Goal: Obtain resource: Obtain resource

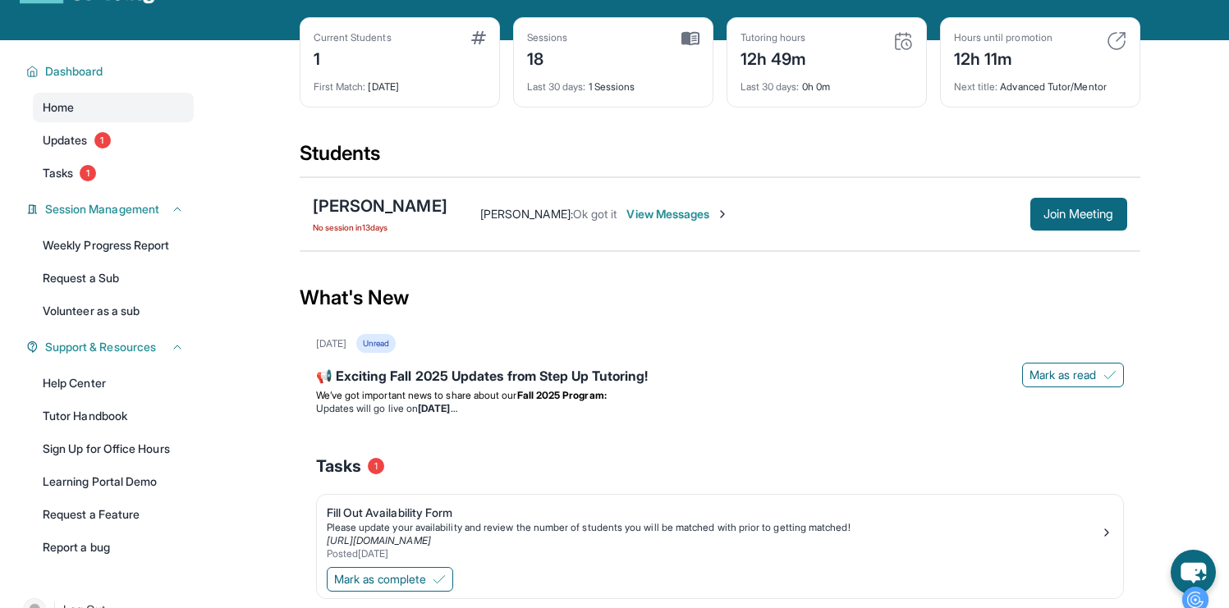
scroll to position [63, 0]
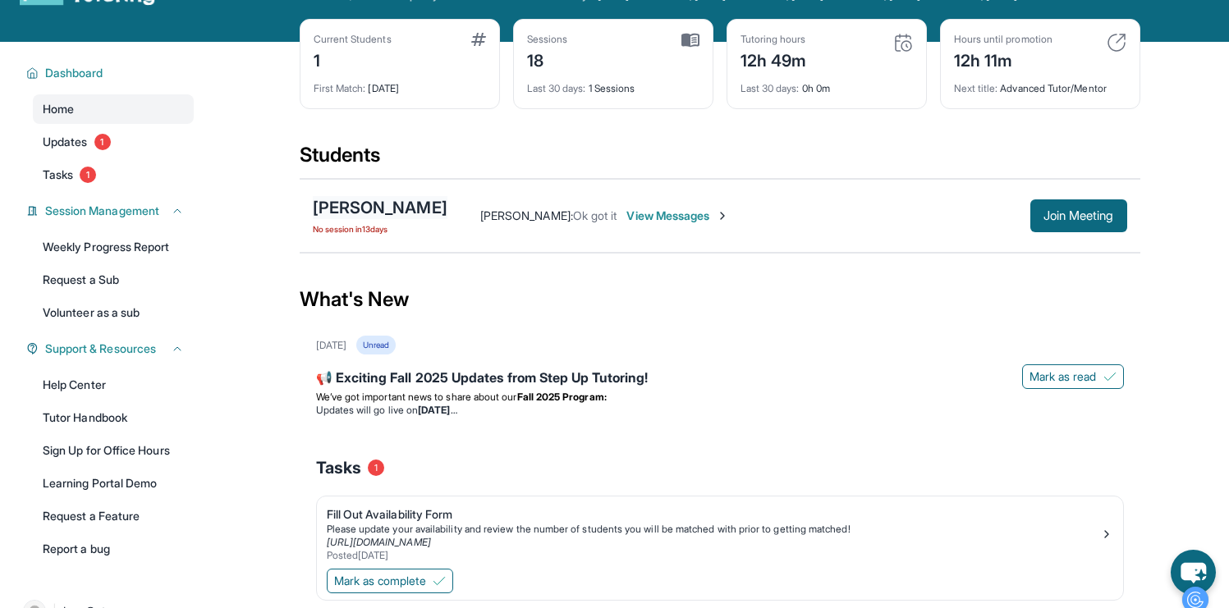
click at [348, 219] on div "[PERSON_NAME]" at bounding box center [380, 207] width 135 height 23
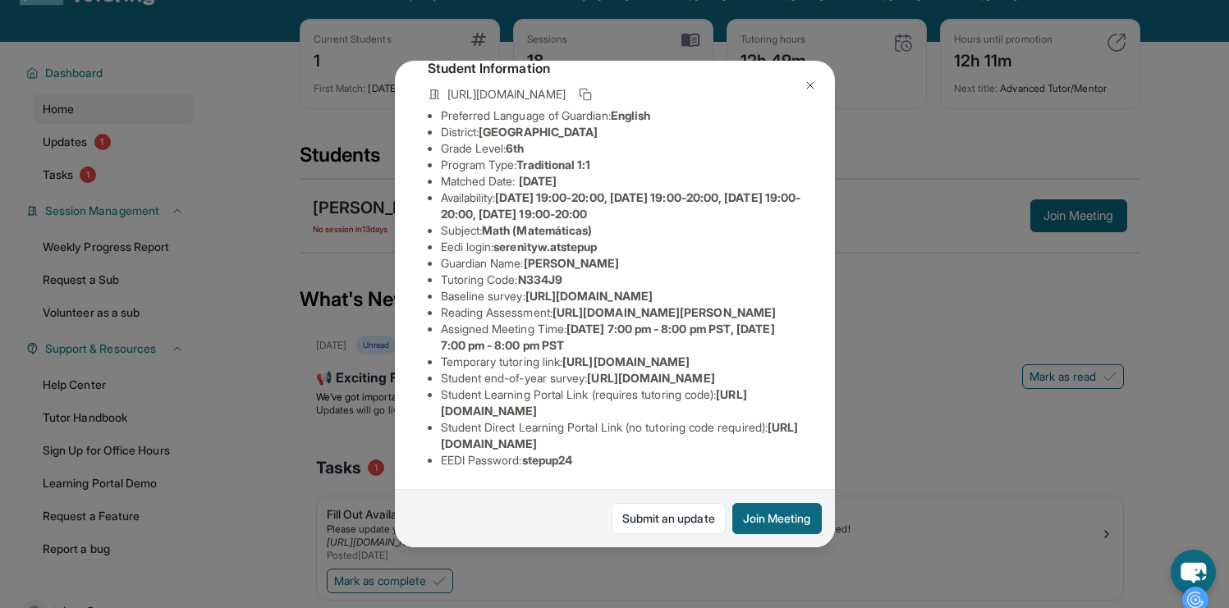
scroll to position [139, 1]
click at [525, 303] on span "[URL][DOMAIN_NAME]" at bounding box center [588, 296] width 127 height 14
click at [464, 295] on li "Baseline survey : [URL][DOMAIN_NAME]" at bounding box center [621, 296] width 361 height 16
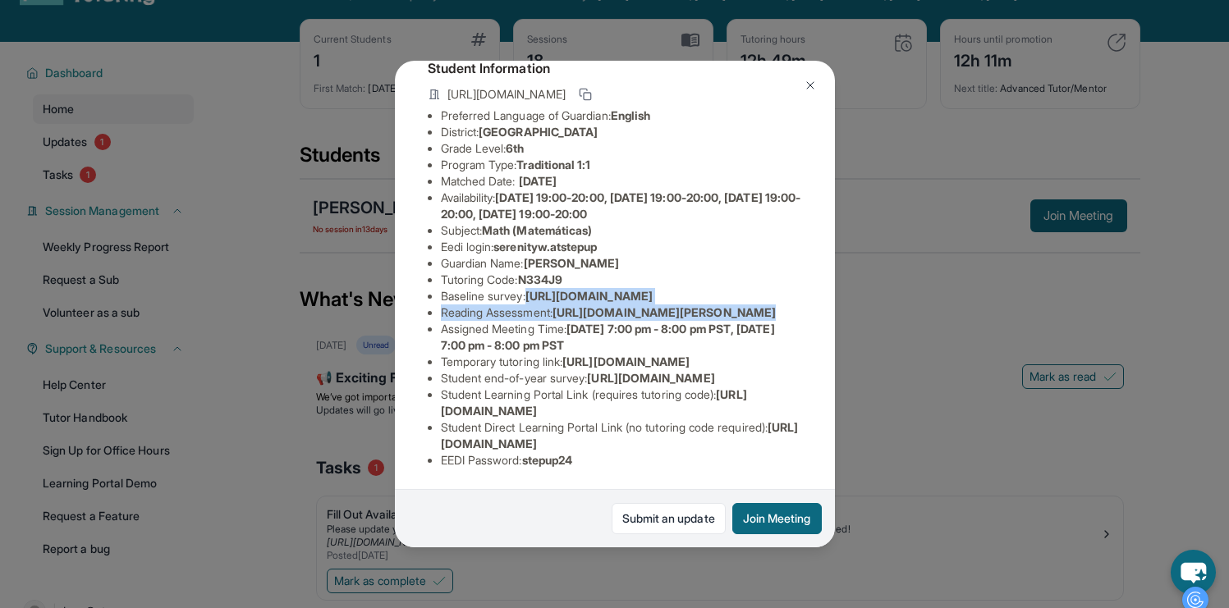
scroll to position [139, 593]
drag, startPoint x: 442, startPoint y: 288, endPoint x: 727, endPoint y: 318, distance: 286.4
click at [727, 318] on div "[PERSON_NAME] Guardian: [PERSON_NAME] Student Information [URL][DOMAIN_NAME] Pr…" at bounding box center [615, 304] width 440 height 487
copy span "[URL][DOMAIN_NAME]"
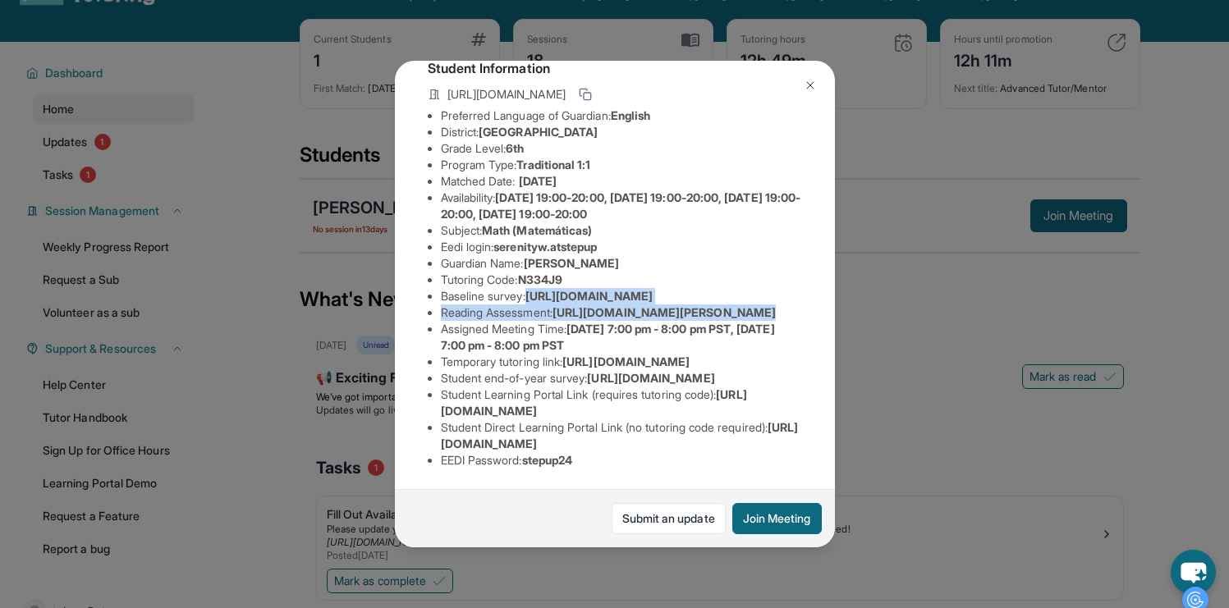
click at [809, 80] on img at bounding box center [810, 85] width 13 height 13
